Goal: Information Seeking & Learning: Learn about a topic

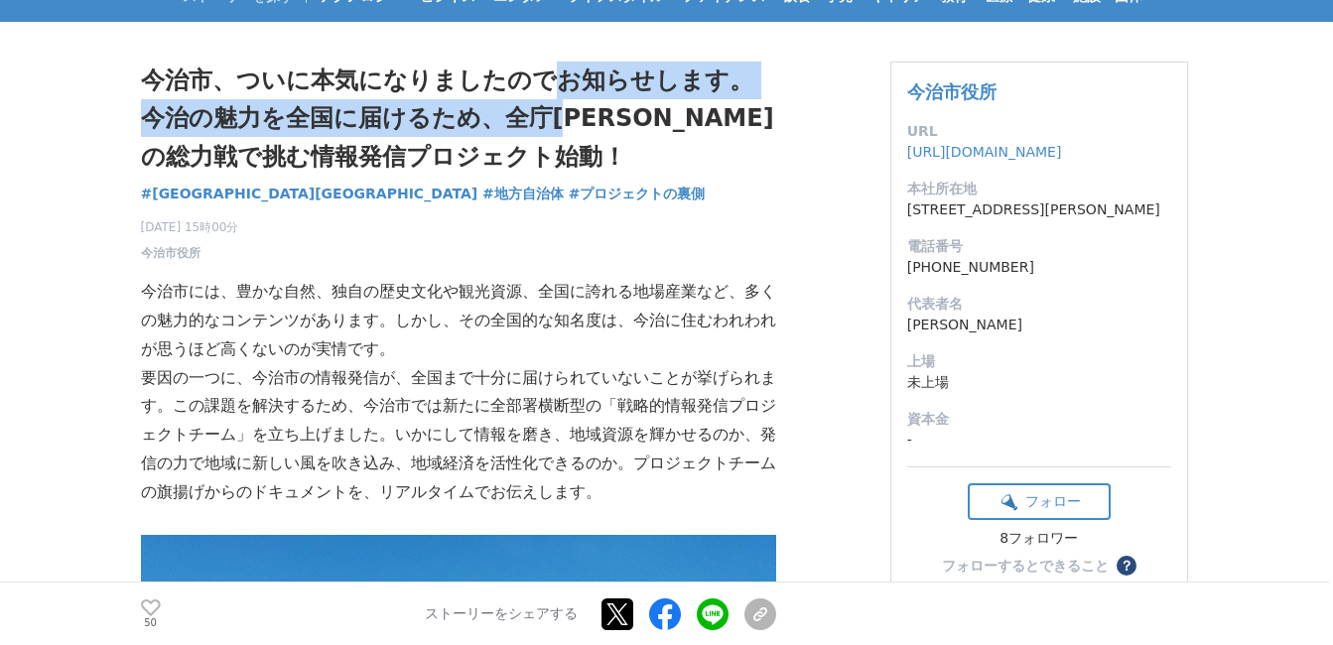
scroll to position [199, 0]
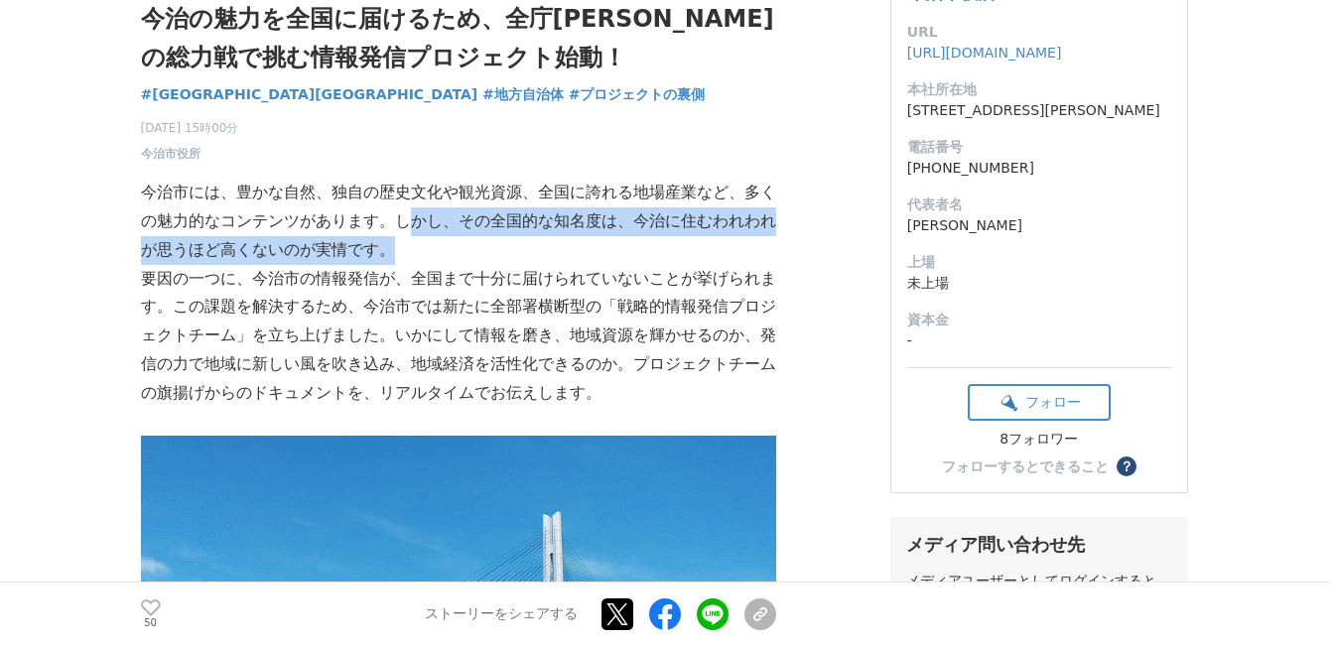
drag, startPoint x: 416, startPoint y: 225, endPoint x: 419, endPoint y: 247, distance: 22.0
click at [419, 247] on p "今治市には、豊かな自然、独自の歴史文化や観光資源、全国に誇れる地場産業など、多くの魅力的なコンテンツがあります。しかし、その全国的な知名度は、今治に住むわれわ…" at bounding box center [458, 221] width 635 height 85
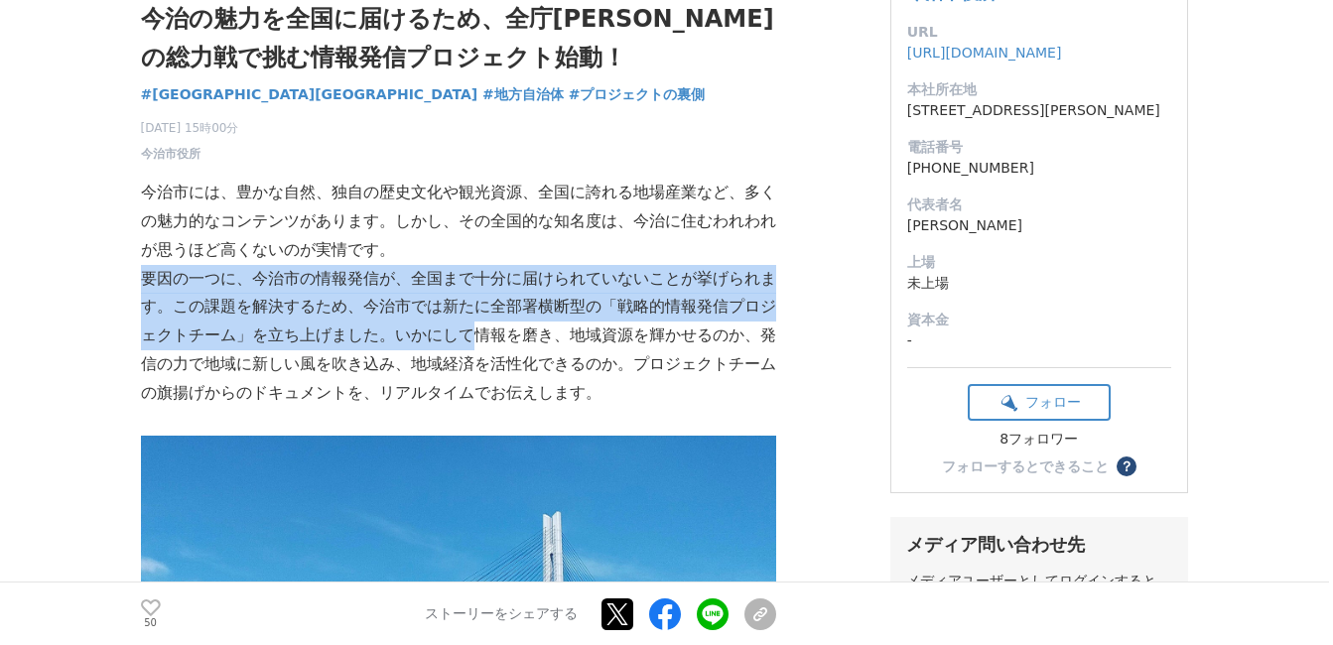
drag, startPoint x: 425, startPoint y: 259, endPoint x: 471, endPoint y: 328, distance: 82.9
click at [471, 328] on p "要因の一つに、今治市の情報発信が、全国まで十分に届けられていないことが挙げられます。この課題を解決するため、今治市では新たに全部署横断型の「戦略的情報発信プロ…" at bounding box center [458, 336] width 635 height 143
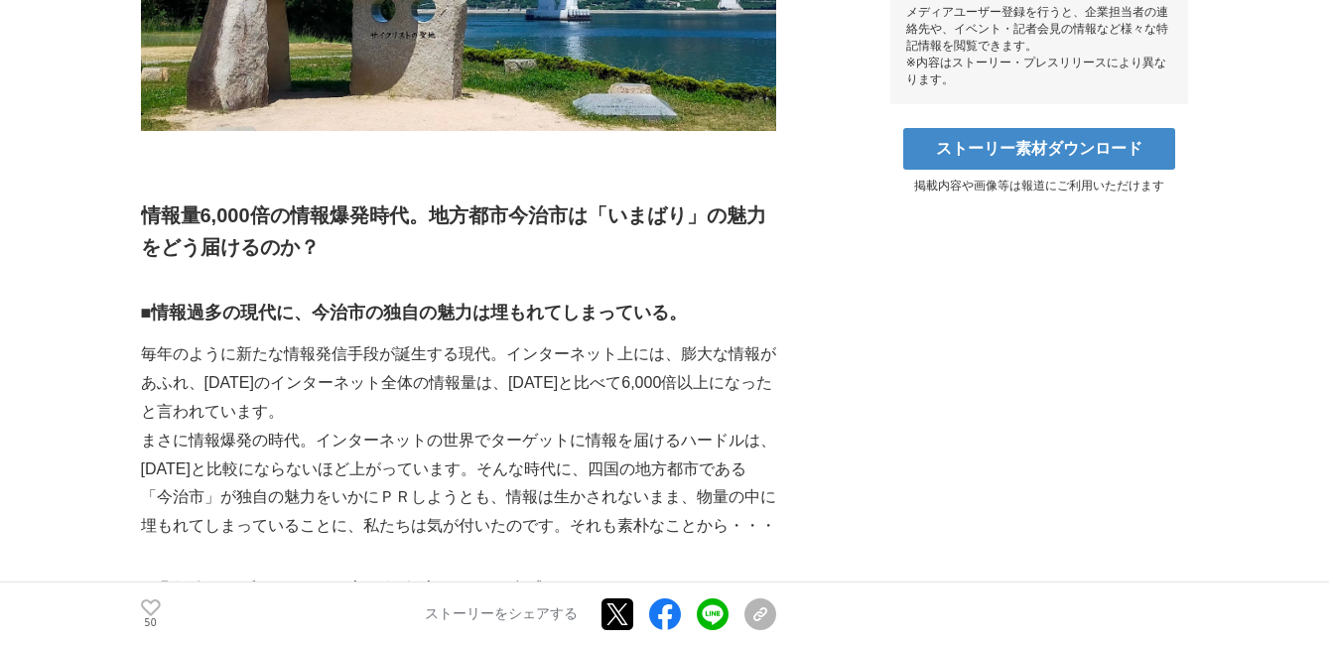
scroll to position [1092, 0]
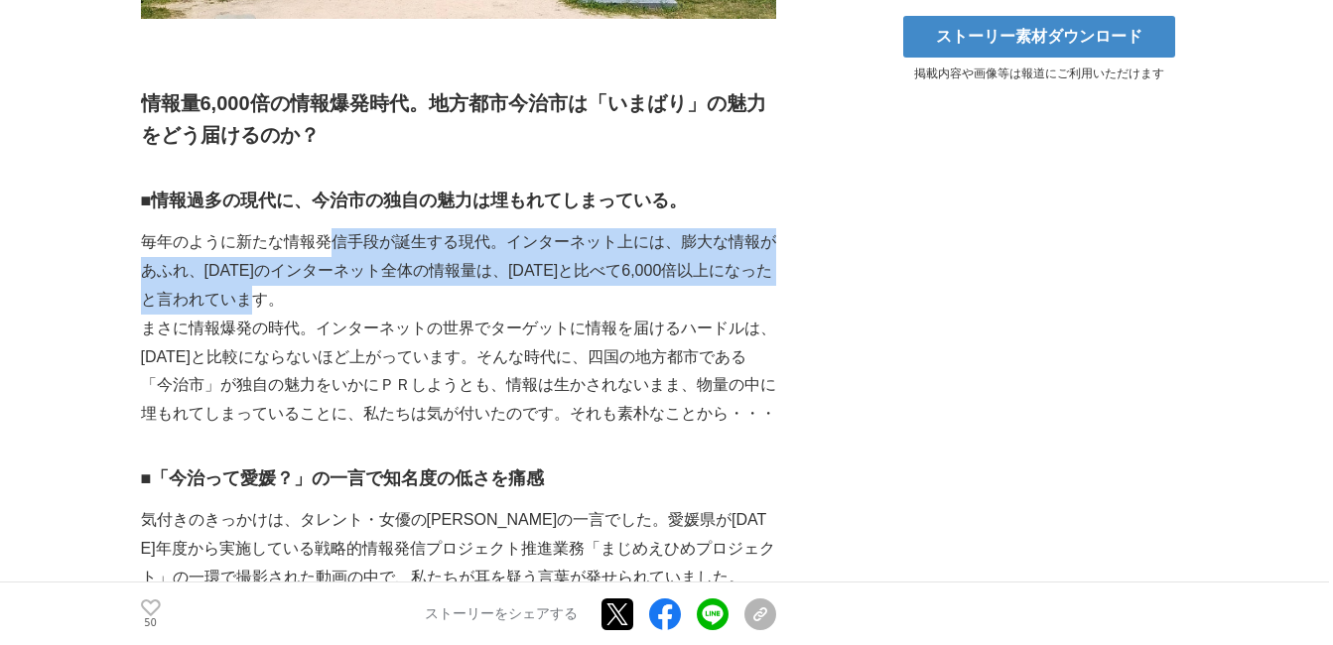
drag, startPoint x: 338, startPoint y: 250, endPoint x: 350, endPoint y: 297, distance: 48.1
click at [350, 297] on p "毎年のように新たな情報発信手段が誕生する現代。インターネット上には、膨大な情報があふれ、[DATE]のインターネット全体の情報量は、[DATE]と比べて6,0…" at bounding box center [458, 270] width 635 height 85
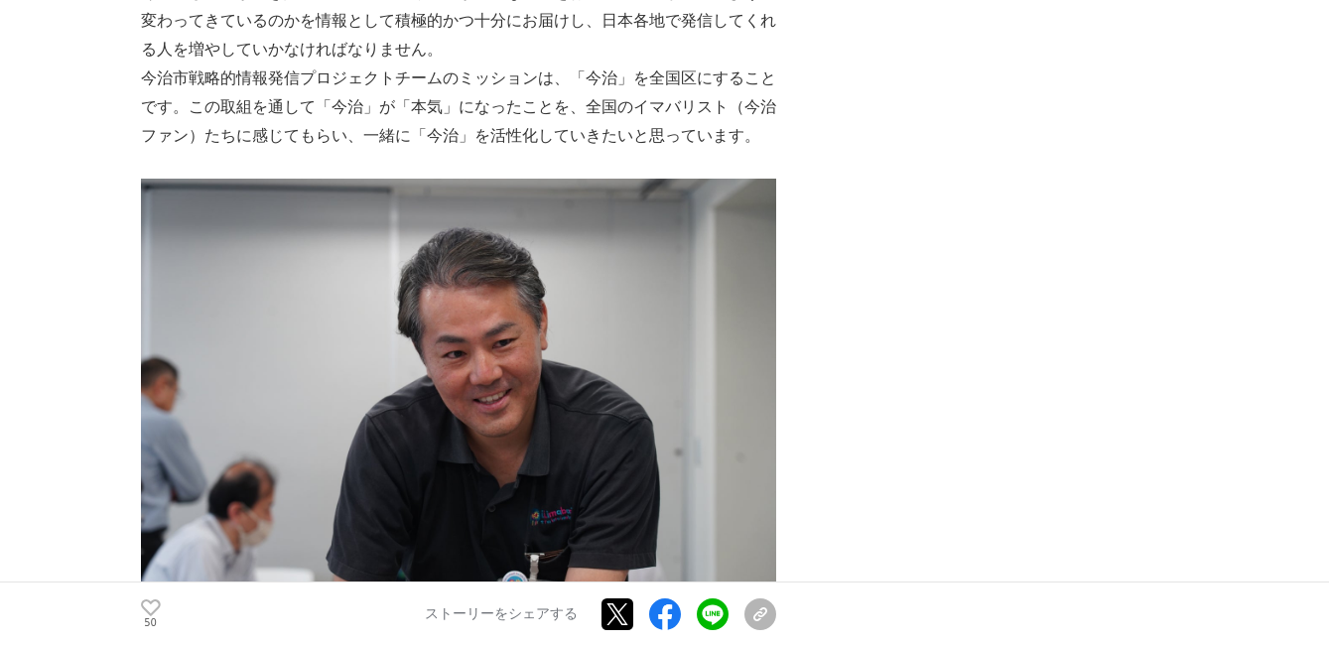
scroll to position [8933, 0]
